Goal: Entertainment & Leisure: Consume media (video, audio)

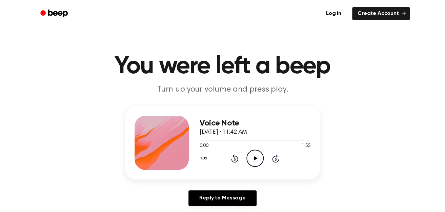
click at [254, 163] on icon "Play Audio" at bounding box center [255, 158] width 17 height 17
click at [272, 74] on h1 "You were left a beep" at bounding box center [222, 66] width 347 height 24
click at [288, 73] on h1 "You were left a beep" at bounding box center [222, 66] width 347 height 24
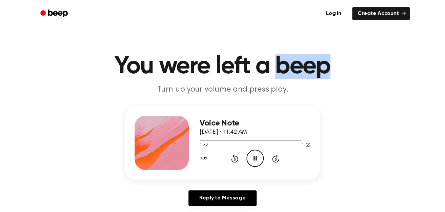
click at [288, 73] on h1 "You were left a beep" at bounding box center [222, 66] width 347 height 24
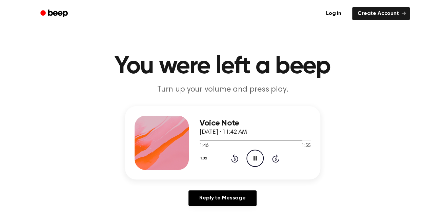
click at [239, 67] on h1 "You were left a beep" at bounding box center [222, 66] width 347 height 24
click at [226, 69] on h1 "You were left a beep" at bounding box center [222, 66] width 347 height 24
click at [189, 71] on h1 "You were left a beep" at bounding box center [222, 66] width 347 height 24
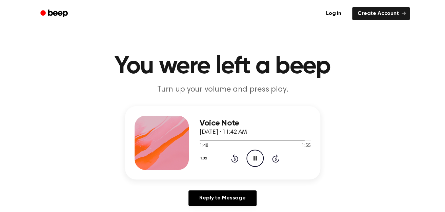
click at [189, 71] on h1 "You were left a beep" at bounding box center [222, 66] width 347 height 24
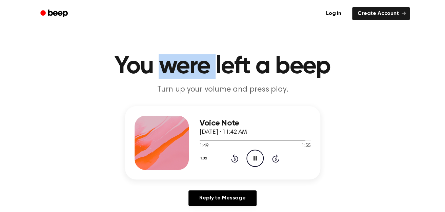
click at [189, 71] on h1 "You were left a beep" at bounding box center [222, 66] width 347 height 24
click at [149, 71] on h1 "You were left a beep" at bounding box center [222, 66] width 347 height 24
